Goal: Task Accomplishment & Management: Use online tool/utility

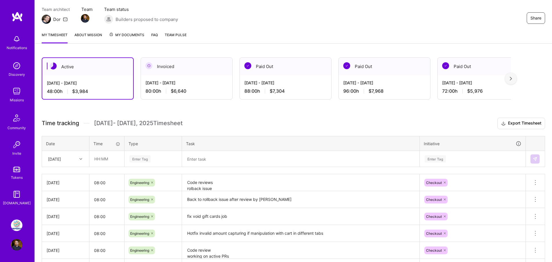
scroll to position [57, 0]
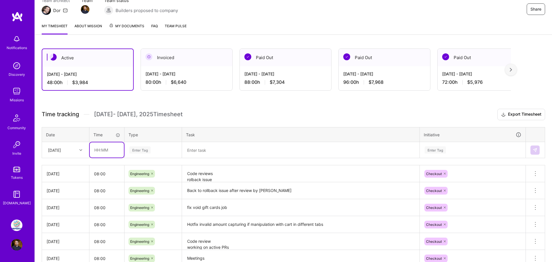
click at [105, 149] on input "text" at bounding box center [107, 149] width 34 height 15
type input "08:00"
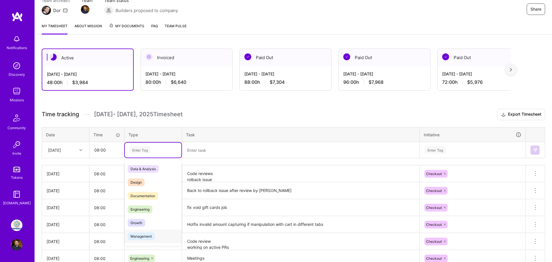
scroll to position [1, 0]
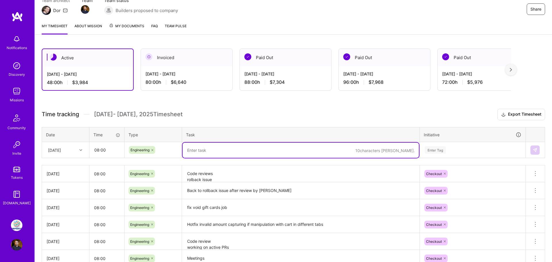
type textarea "E"
paste textarea "[PCK-1750] add shipping to payment intent when we capture or complete payment"
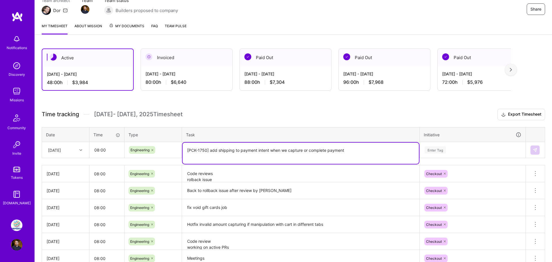
paste textarea "[PCK-1765] improved logging when amount mismatched on payment step"
type textarea "[PCK-1750] add shipping to payment intent when we capture or complete payment […"
click at [436, 150] on div "Enter Tag" at bounding box center [472, 150] width 105 height 15
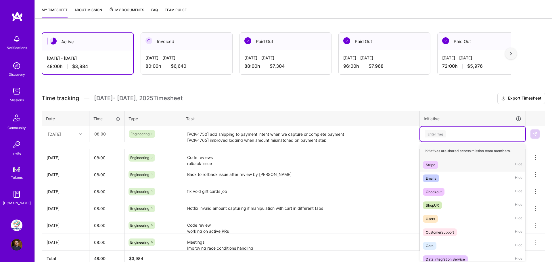
scroll to position [75, 0]
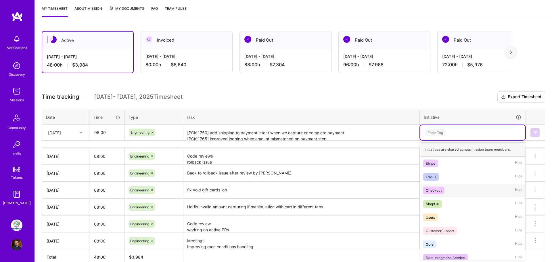
click at [438, 192] on div "Checkout" at bounding box center [433, 191] width 16 height 6
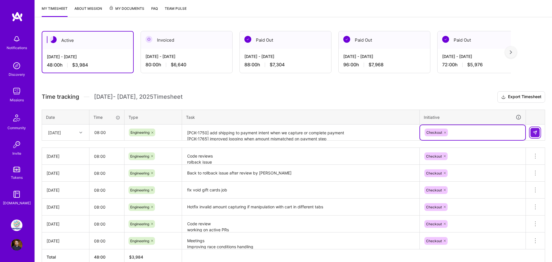
click at [536, 131] on img at bounding box center [534, 132] width 5 height 5
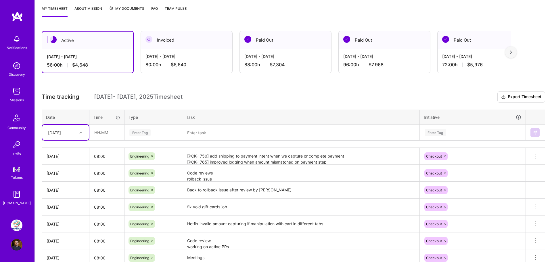
click at [61, 131] on div "[DATE]" at bounding box center [54, 133] width 13 height 6
click at [223, 91] on h3 "Time tracking [DATE] - [DATE] Timesheet Export Timesheet" at bounding box center [293, 96] width 503 height 11
click at [18, 225] on img at bounding box center [16, 225] width 11 height 11
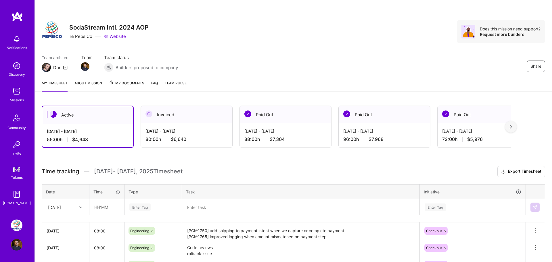
click at [17, 13] on img at bounding box center [16, 16] width 11 height 10
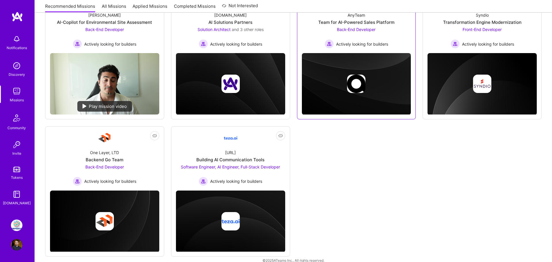
scroll to position [109, 0]
